Goal: Task Accomplishment & Management: Manage account settings

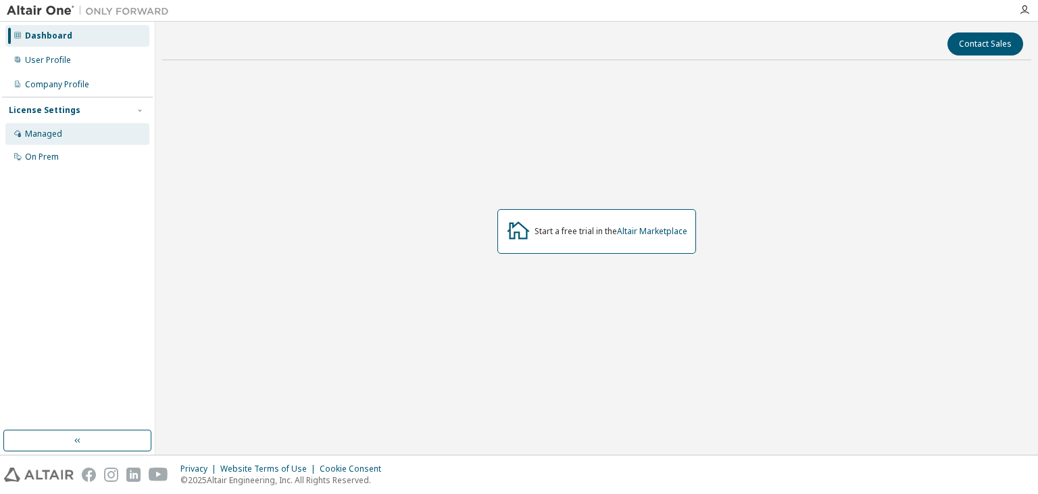
click at [70, 129] on div "Managed" at bounding box center [77, 134] width 144 height 22
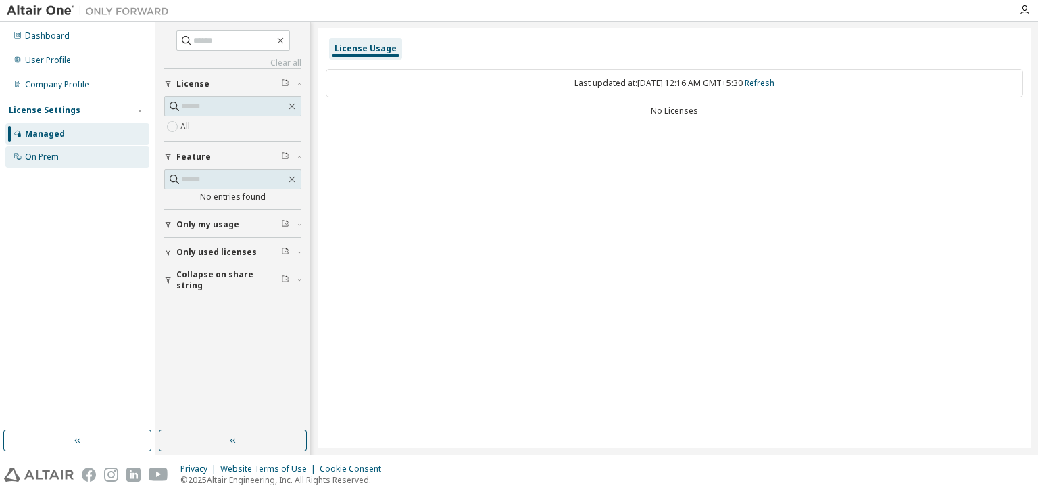
click at [59, 152] on div "On Prem" at bounding box center [77, 157] width 144 height 22
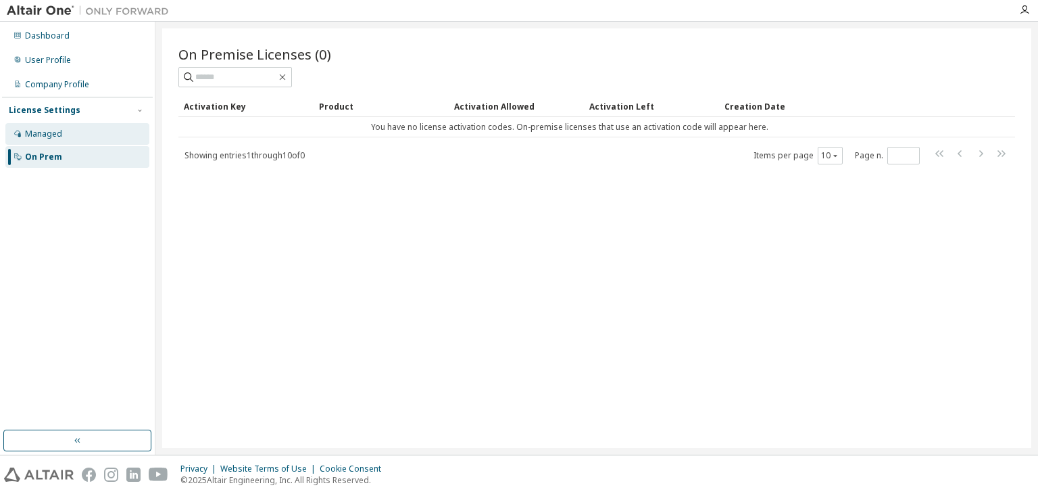
click at [87, 133] on div "Managed" at bounding box center [77, 134] width 144 height 22
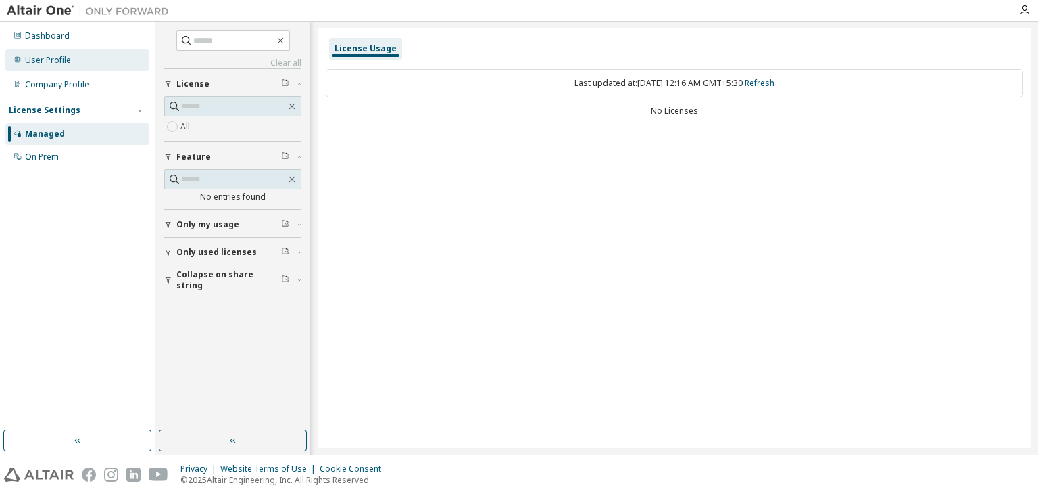
click at [57, 59] on div "User Profile" at bounding box center [48, 60] width 46 height 11
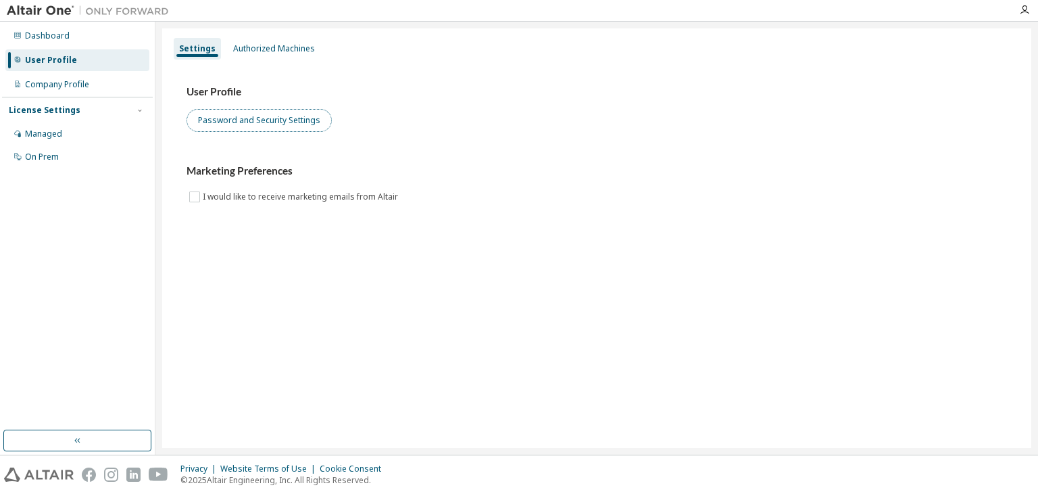
click at [219, 115] on button "Password and Security Settings" at bounding box center [259, 120] width 145 height 23
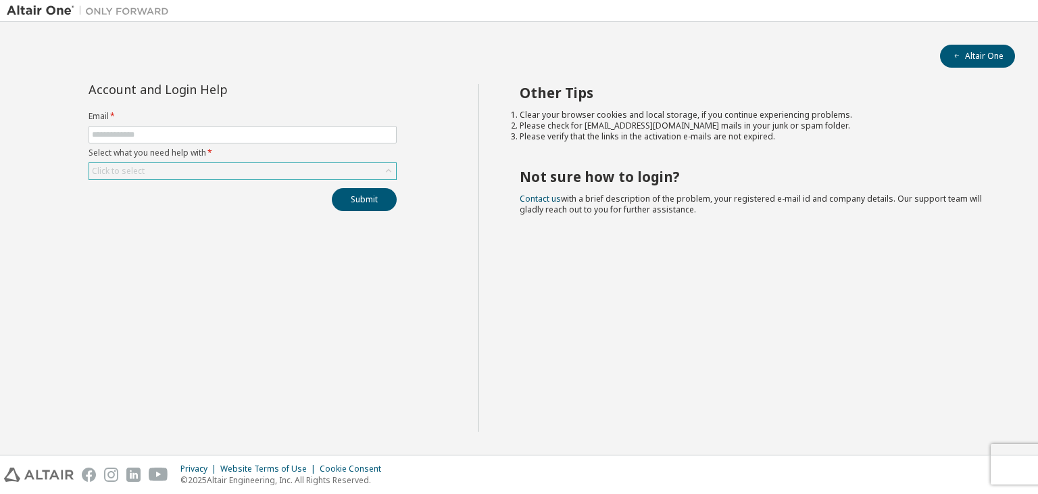
click at [260, 166] on div "Click to select" at bounding box center [242, 171] width 307 height 16
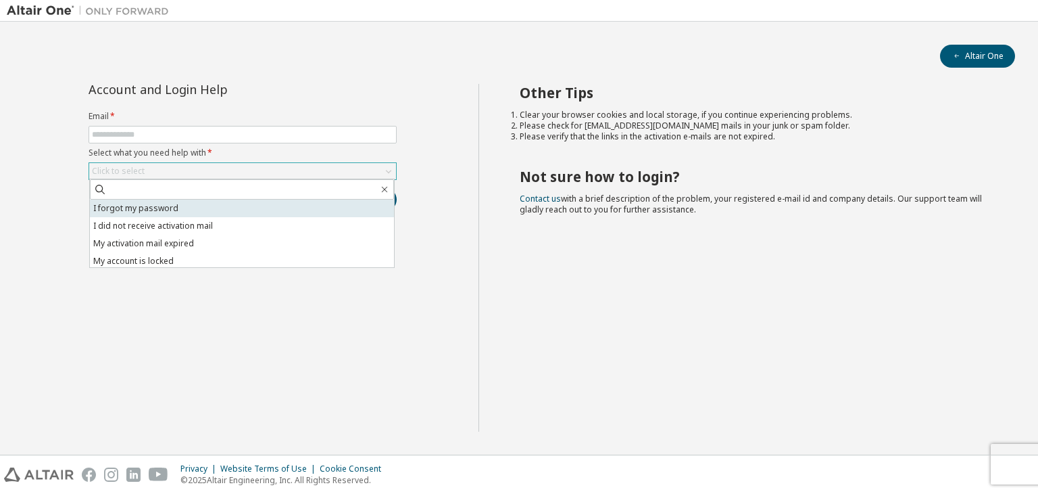
click at [245, 199] on li "I forgot my password" at bounding box center [242, 208] width 304 height 18
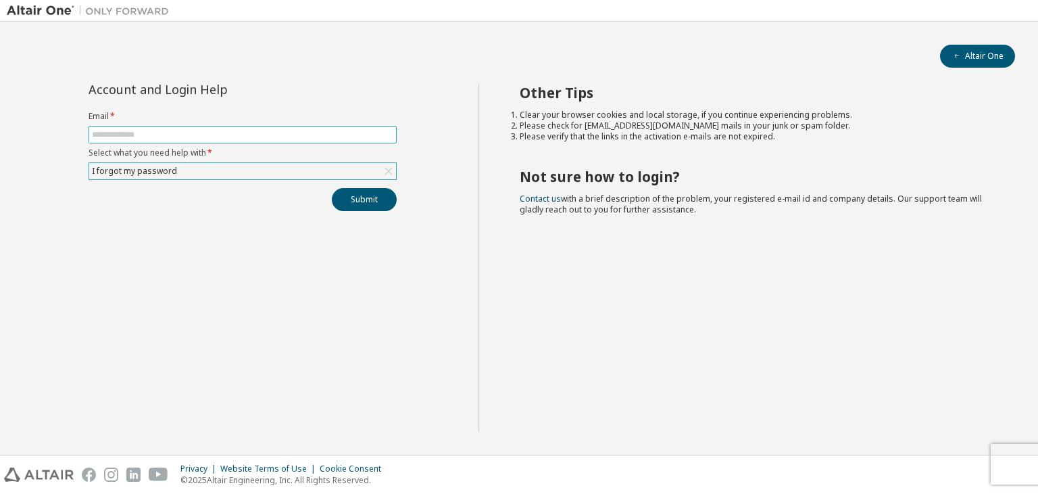
click at [314, 132] on input "text" at bounding box center [243, 134] width 302 height 11
type input "**********"
click at [344, 195] on button "Submit" at bounding box center [364, 199] width 65 height 23
